Goal: Task Accomplishment & Management: Use online tool/utility

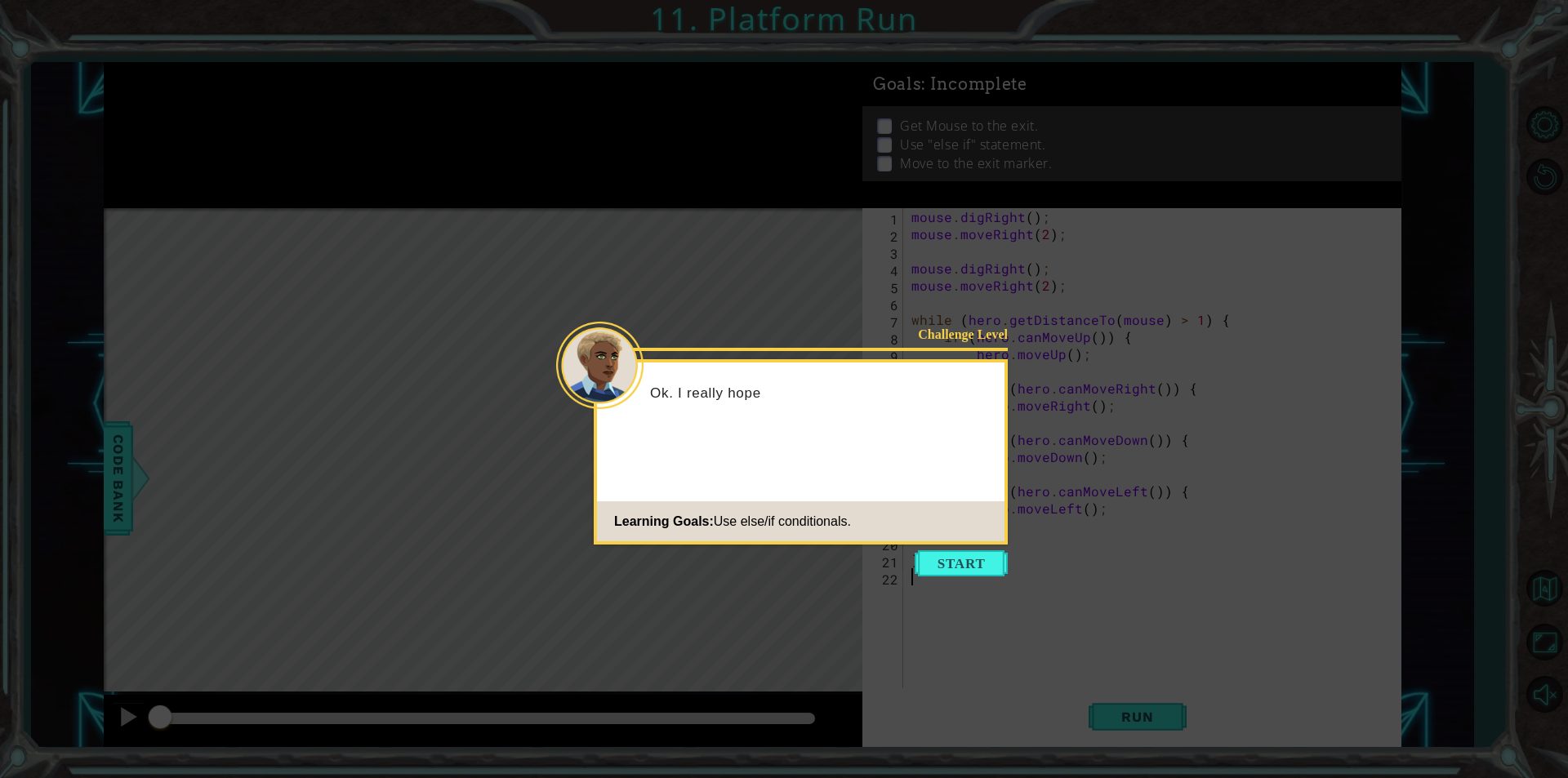
drag, startPoint x: 968, startPoint y: 529, endPoint x: 972, endPoint y: 579, distance: 50.2
click at [968, 542] on div "Challenge Level Ok. I really hope Learning Goals: Use else/if conditionals." at bounding box center [800, 452] width 414 height 185
click at [962, 566] on button "Start" at bounding box center [961, 563] width 93 height 26
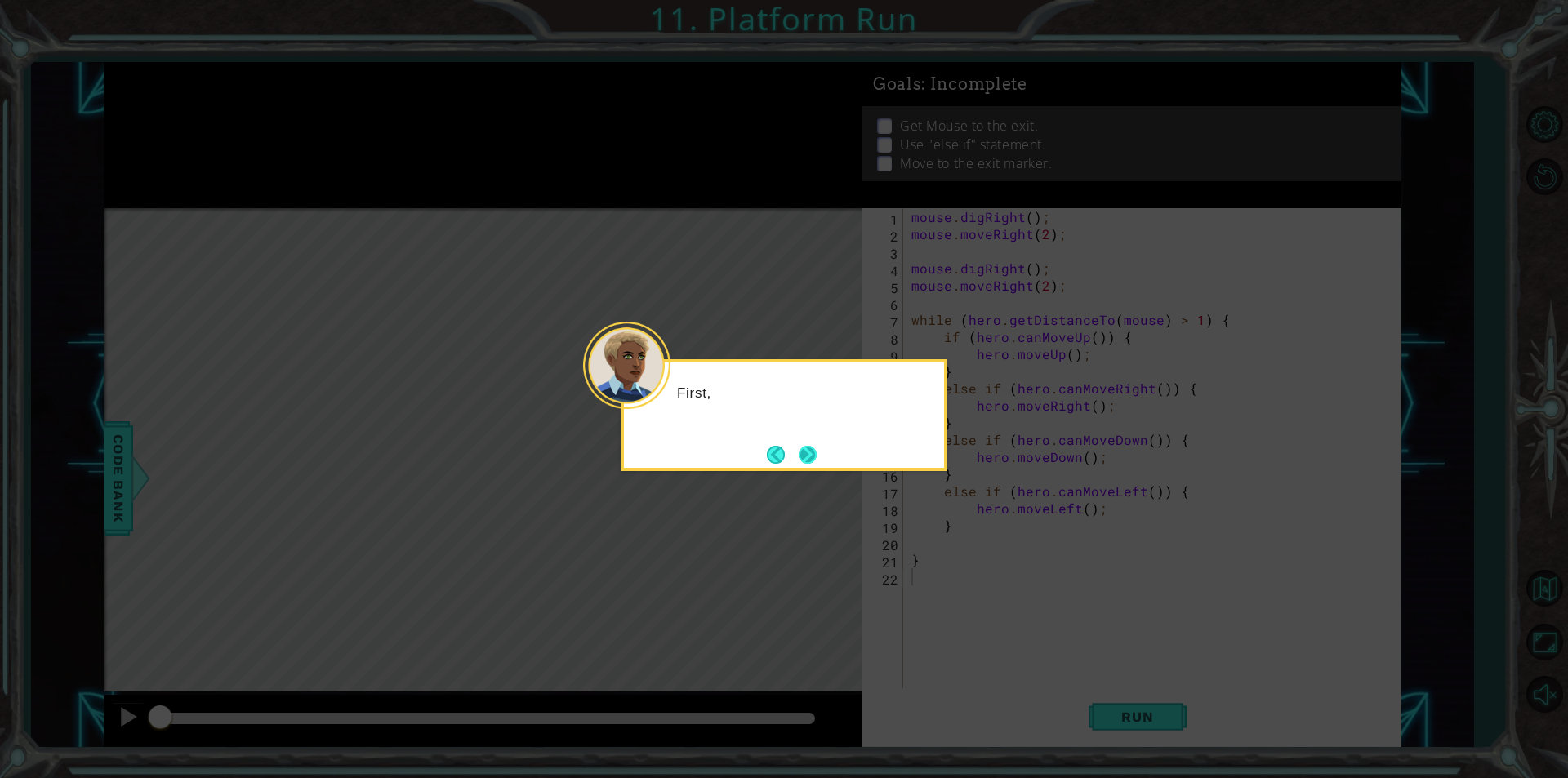
click at [804, 446] on button "Next" at bounding box center [808, 454] width 19 height 19
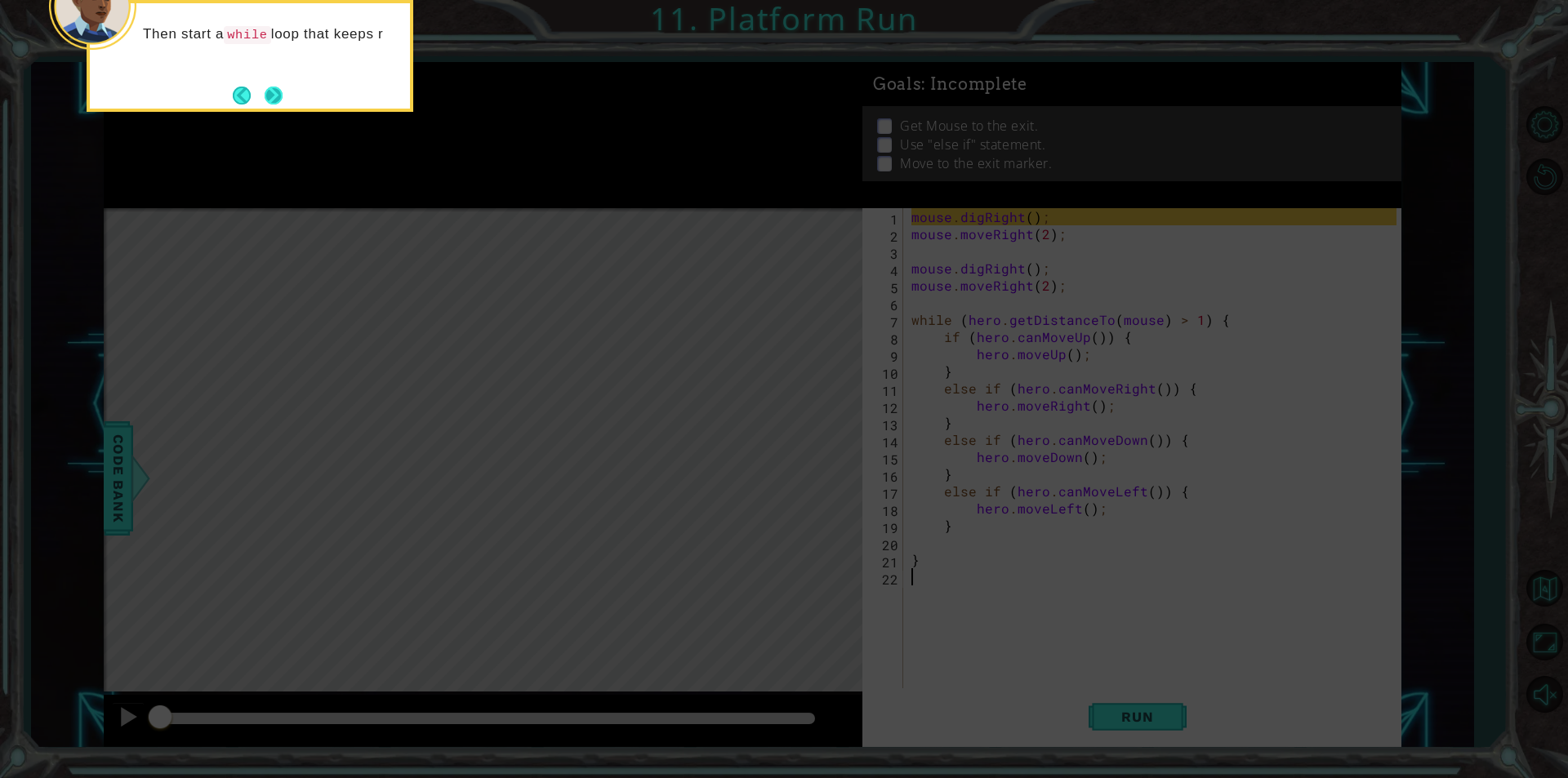
click at [270, 86] on button "Next" at bounding box center [274, 95] width 19 height 19
click at [270, 83] on footer at bounding box center [257, 95] width 49 height 24
click at [269, 81] on div at bounding box center [250, 56] width 327 height 112
click at [272, 89] on button "Next" at bounding box center [273, 95] width 18 height 18
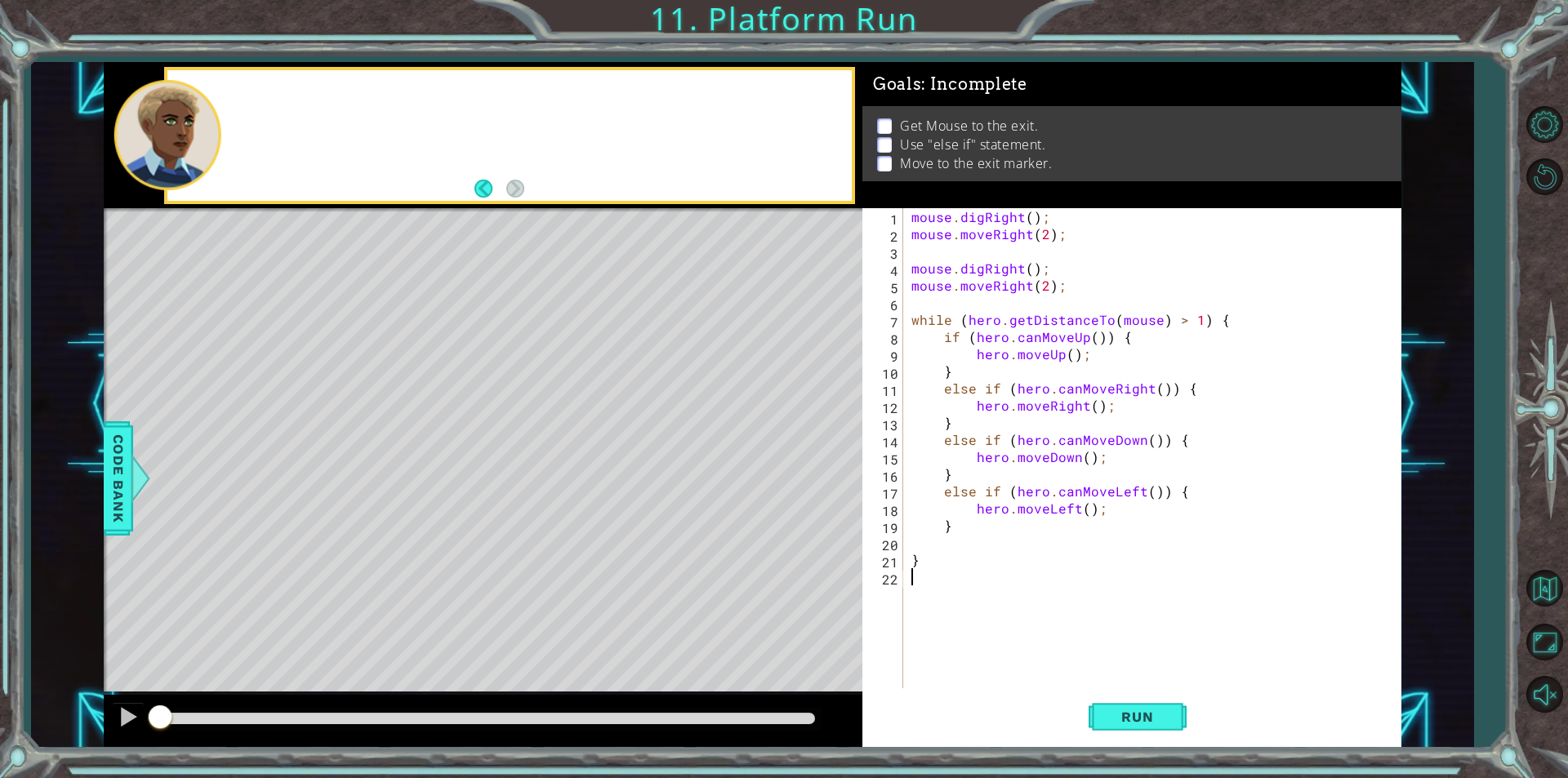
click at [272, 89] on div at bounding box center [509, 135] width 684 height 131
click at [1140, 712] on span "Run" at bounding box center [1137, 716] width 64 height 16
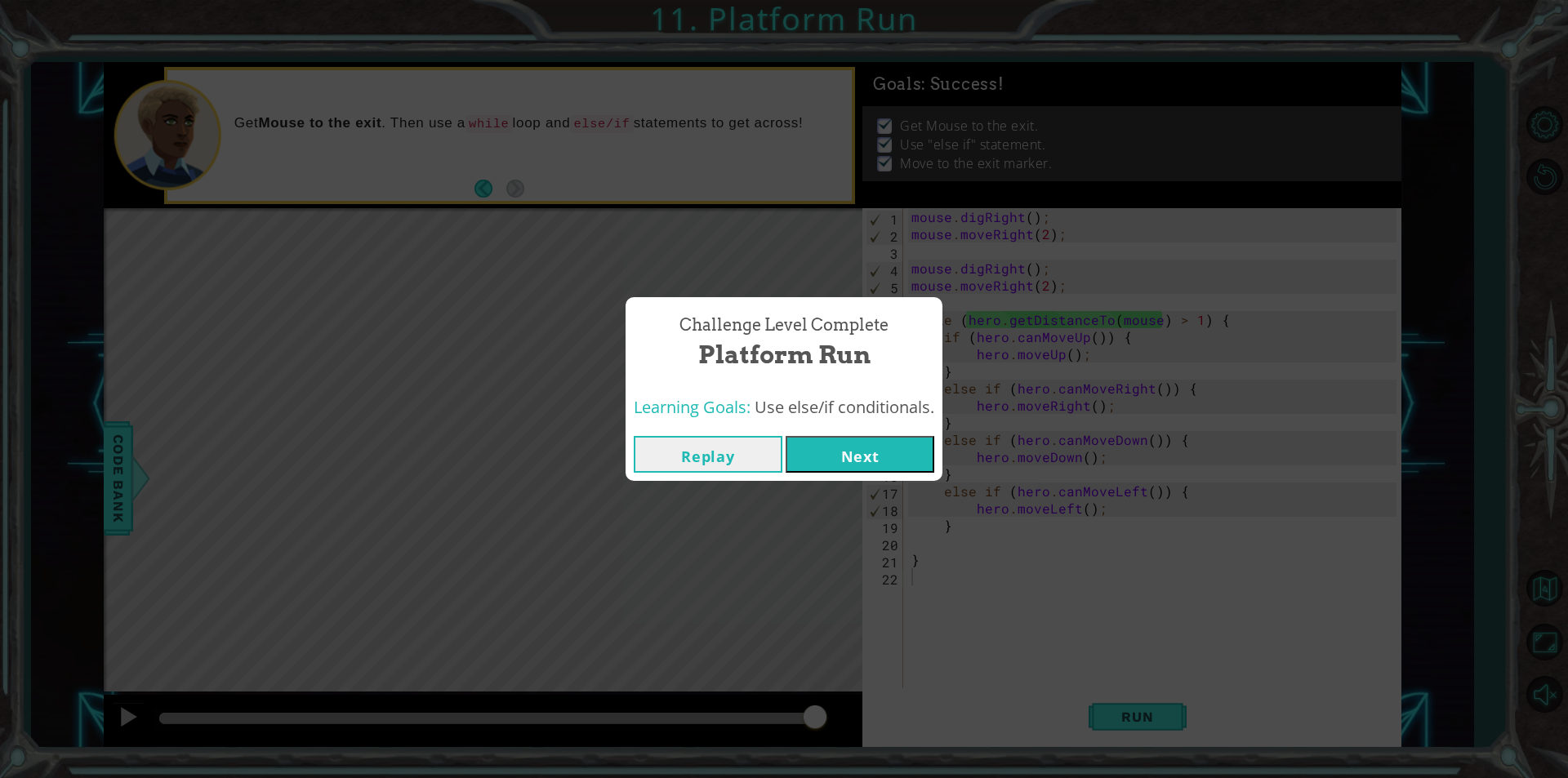
click at [585, 496] on div "Challenge Level Complete Platform Run Learning Goals: Use else/if conditionals.…" at bounding box center [784, 389] width 1568 height 778
